Goal: Complete application form

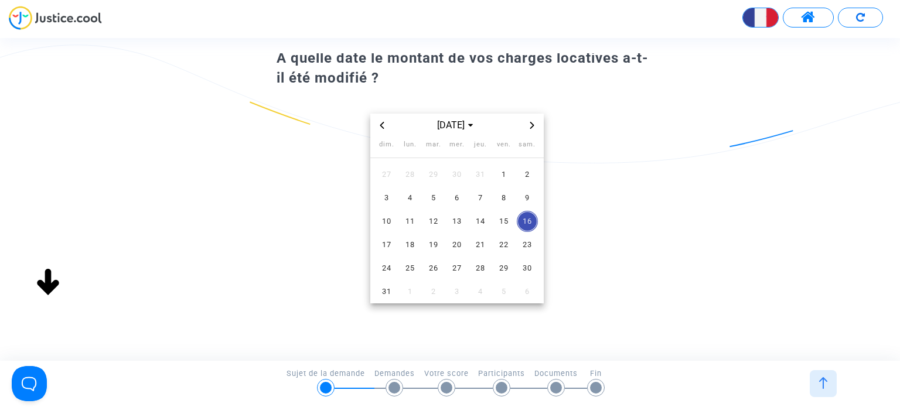
scroll to position [59, 0]
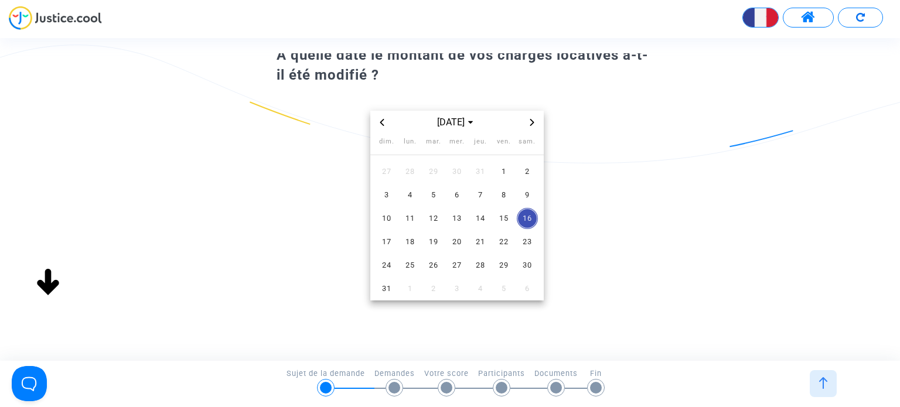
click at [385, 123] on icon "Previous month" at bounding box center [382, 122] width 7 height 7
click at [530, 118] on span "Next month" at bounding box center [532, 122] width 14 height 14
click at [434, 170] on span "1" at bounding box center [433, 171] width 21 height 21
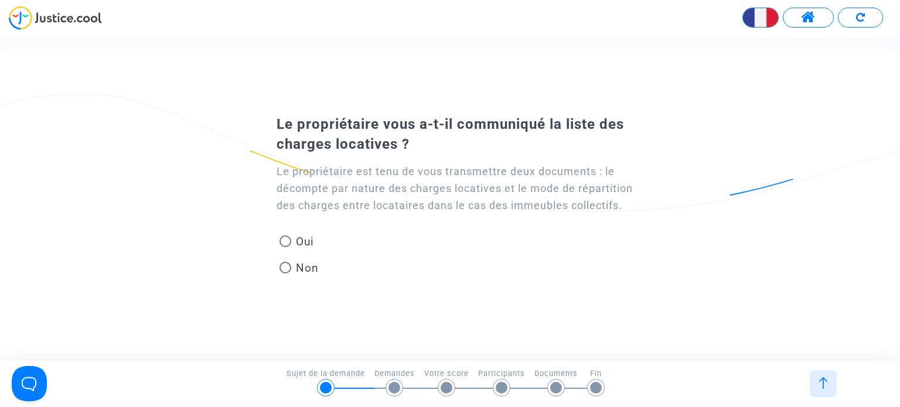
click at [285, 269] on span at bounding box center [286, 268] width 12 height 12
click at [285, 274] on input "Non" at bounding box center [285, 274] width 1 height 1
radio input "true"
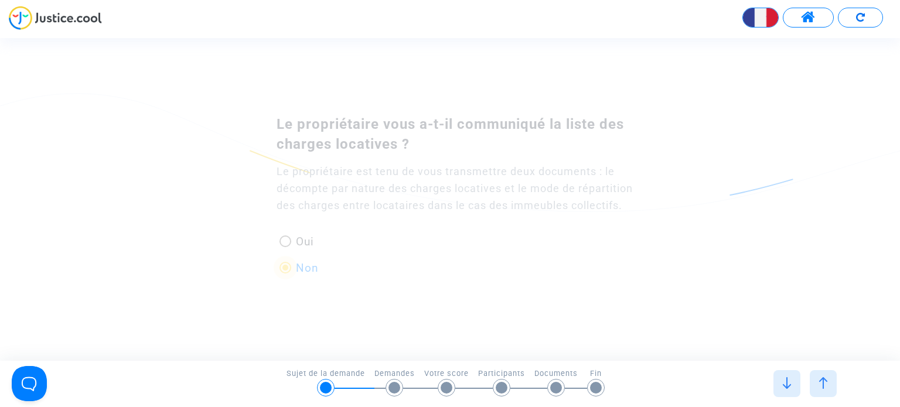
scroll to position [0, 0]
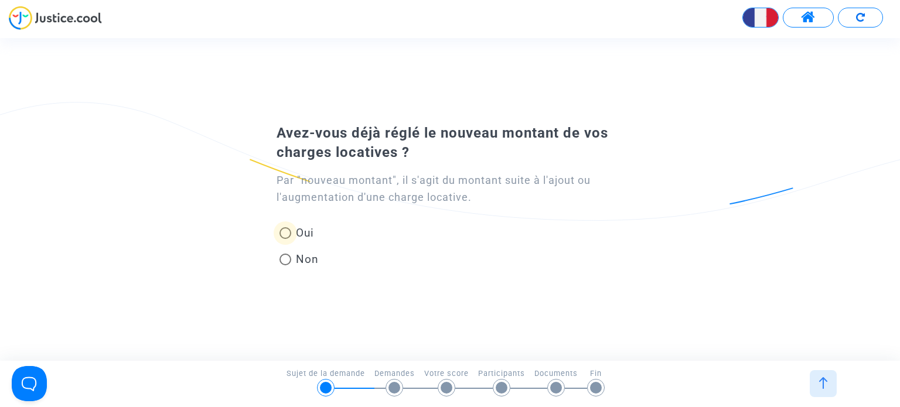
click at [287, 233] on span at bounding box center [286, 233] width 12 height 12
click at [285, 239] on input "Oui" at bounding box center [285, 239] width 1 height 1
radio input "true"
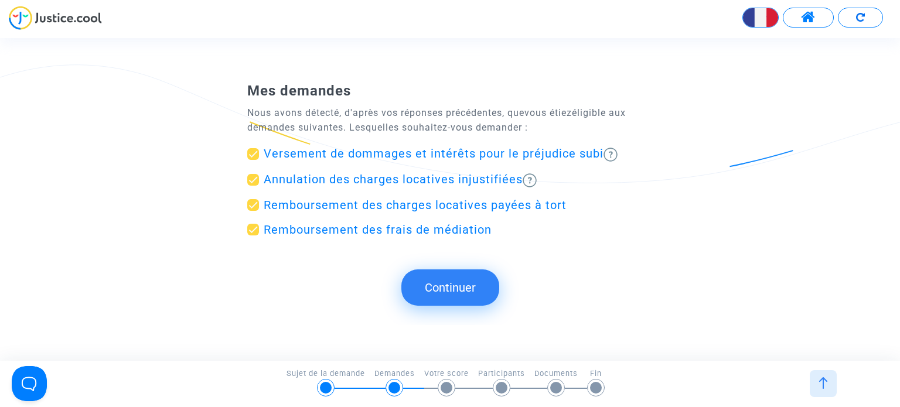
click at [454, 288] on button "Continuer" at bounding box center [451, 288] width 98 height 36
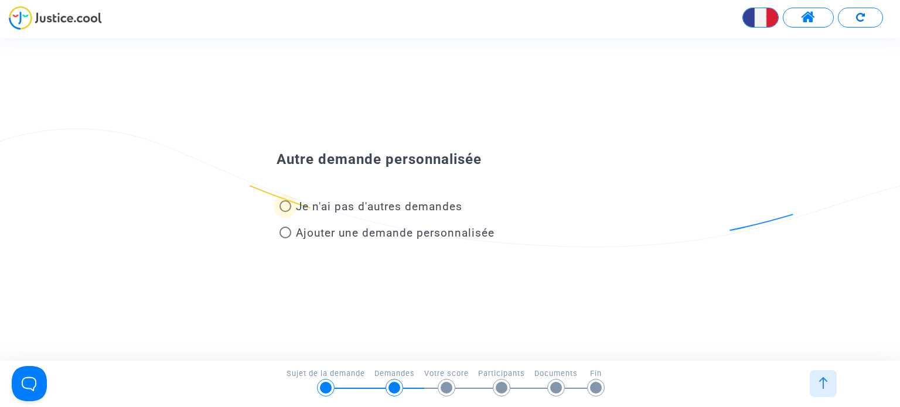
click at [286, 206] on span at bounding box center [286, 206] width 12 height 12
click at [285, 212] on input "Je n'ai pas d'autres demandes" at bounding box center [285, 212] width 1 height 1
radio input "true"
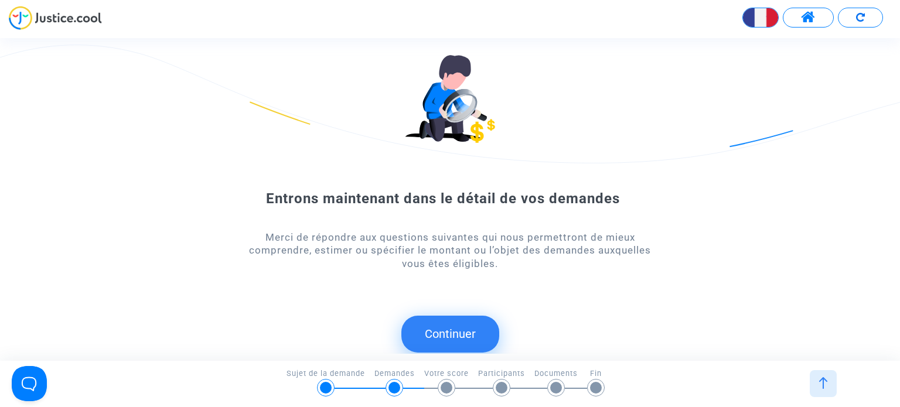
scroll to position [16, 0]
